Goal: Complete application form

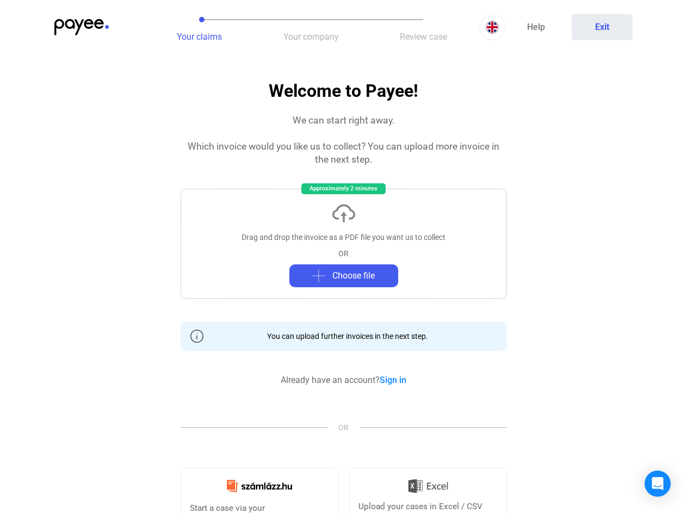
click at [82, 27] on img at bounding box center [81, 27] width 54 height 16
click at [199, 27] on div at bounding box center [343, 256] width 687 height 513
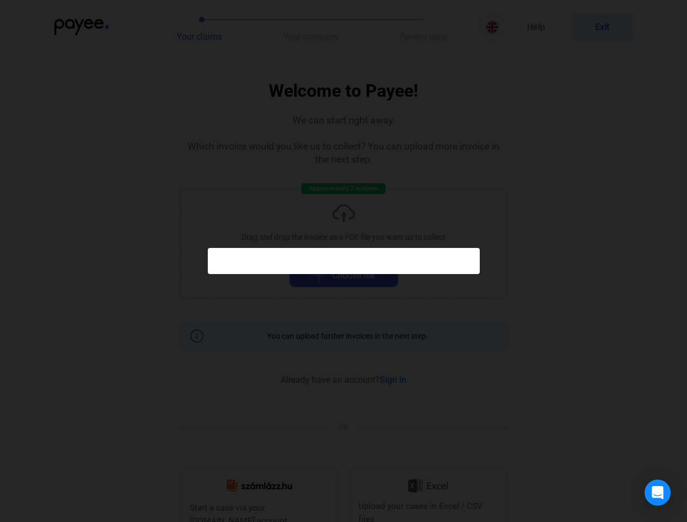
click at [311, 27] on div at bounding box center [343, 261] width 687 height 522
click at [423, 27] on div at bounding box center [343, 261] width 687 height 522
click at [492, 27] on div at bounding box center [343, 261] width 687 height 522
click at [602, 27] on div at bounding box center [343, 261] width 687 height 522
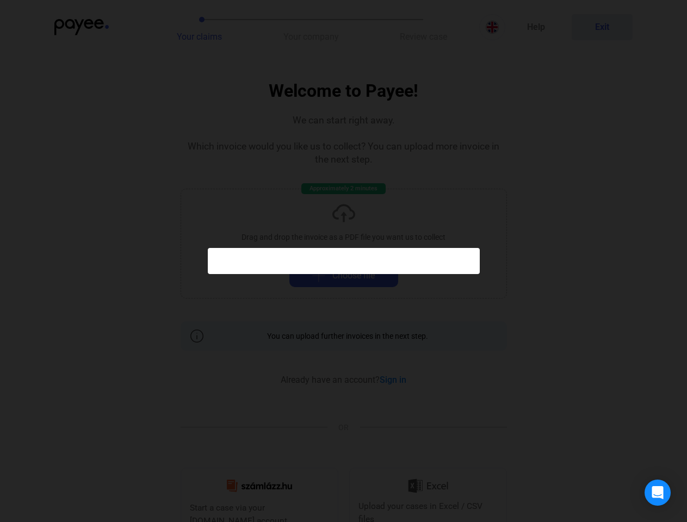
click at [344, 241] on div at bounding box center [343, 261] width 687 height 522
click at [344, 276] on div at bounding box center [343, 261] width 687 height 522
click at [657, 483] on div "Open Intercom Messenger" at bounding box center [657, 493] width 26 height 26
